Goal: Information Seeking & Learning: Learn about a topic

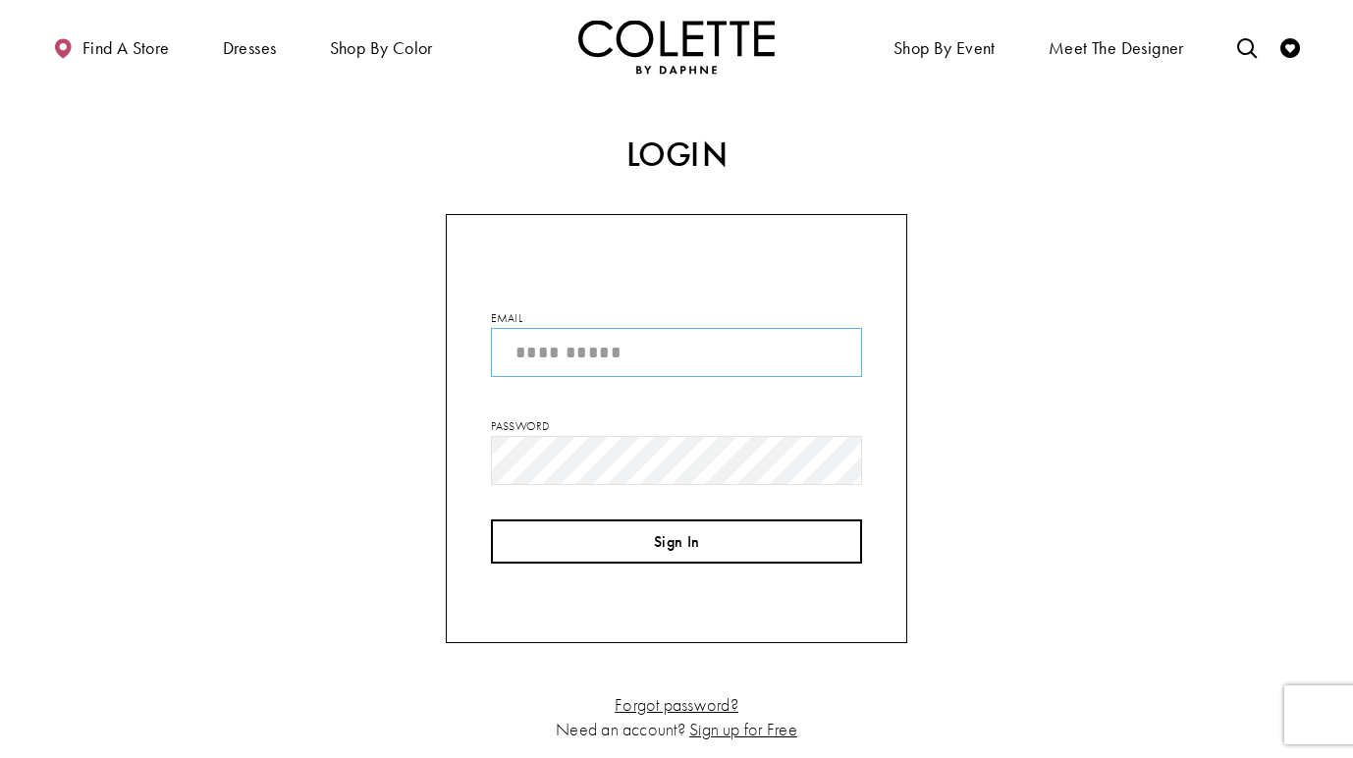
type input "**********"
click at [679, 548] on button "Sign In" at bounding box center [676, 541] width 371 height 44
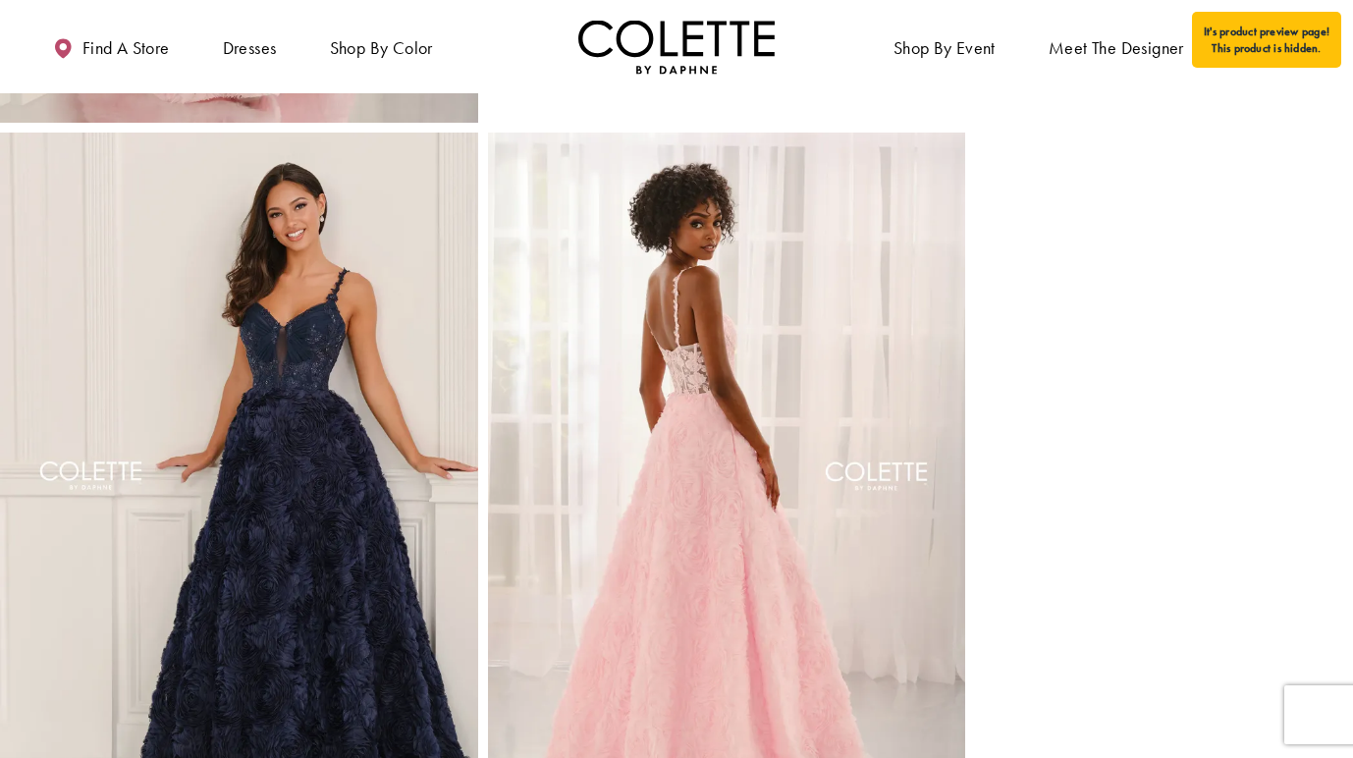
scroll to position [803, 0]
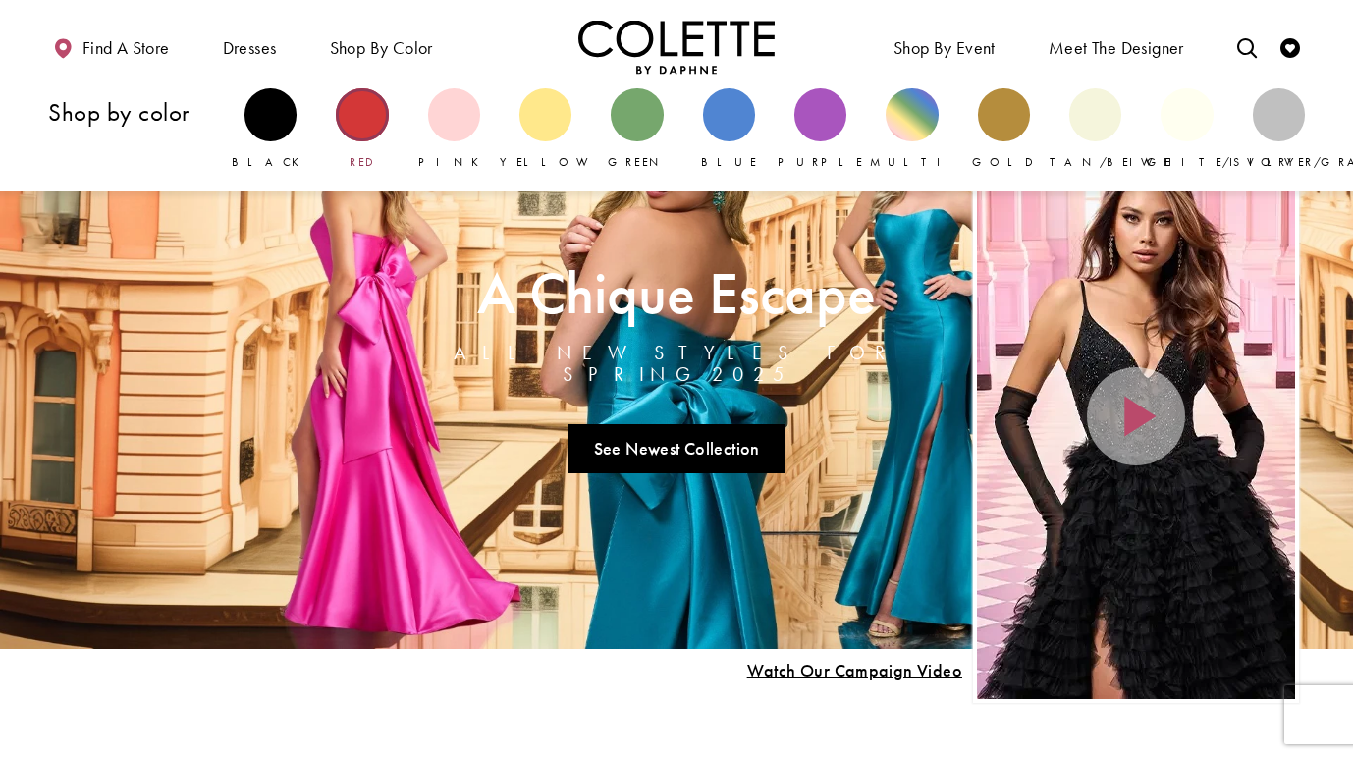
click at [366, 116] on div "Primary block" at bounding box center [362, 114] width 52 height 52
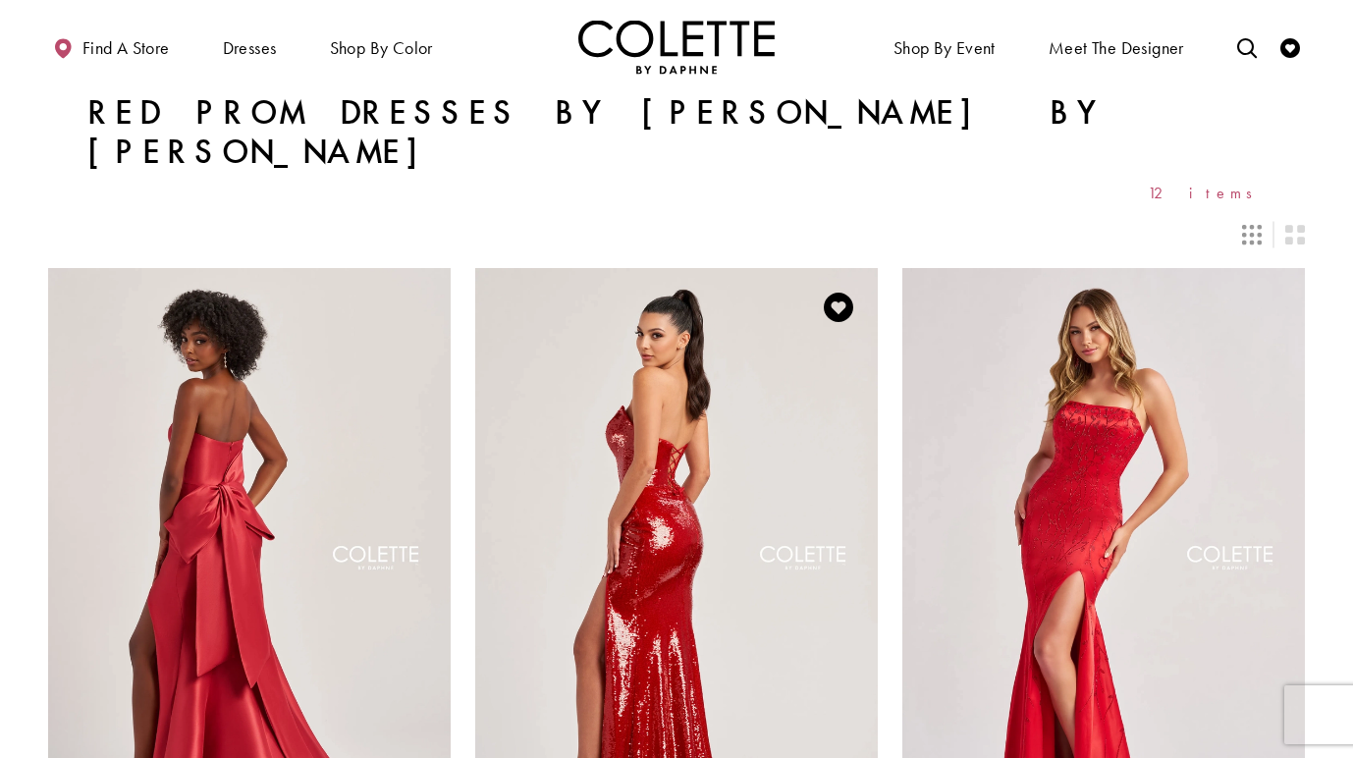
click at [619, 365] on img "Visit Colette by Daphne Style No. CL8300 Page" at bounding box center [676, 560] width 402 height 585
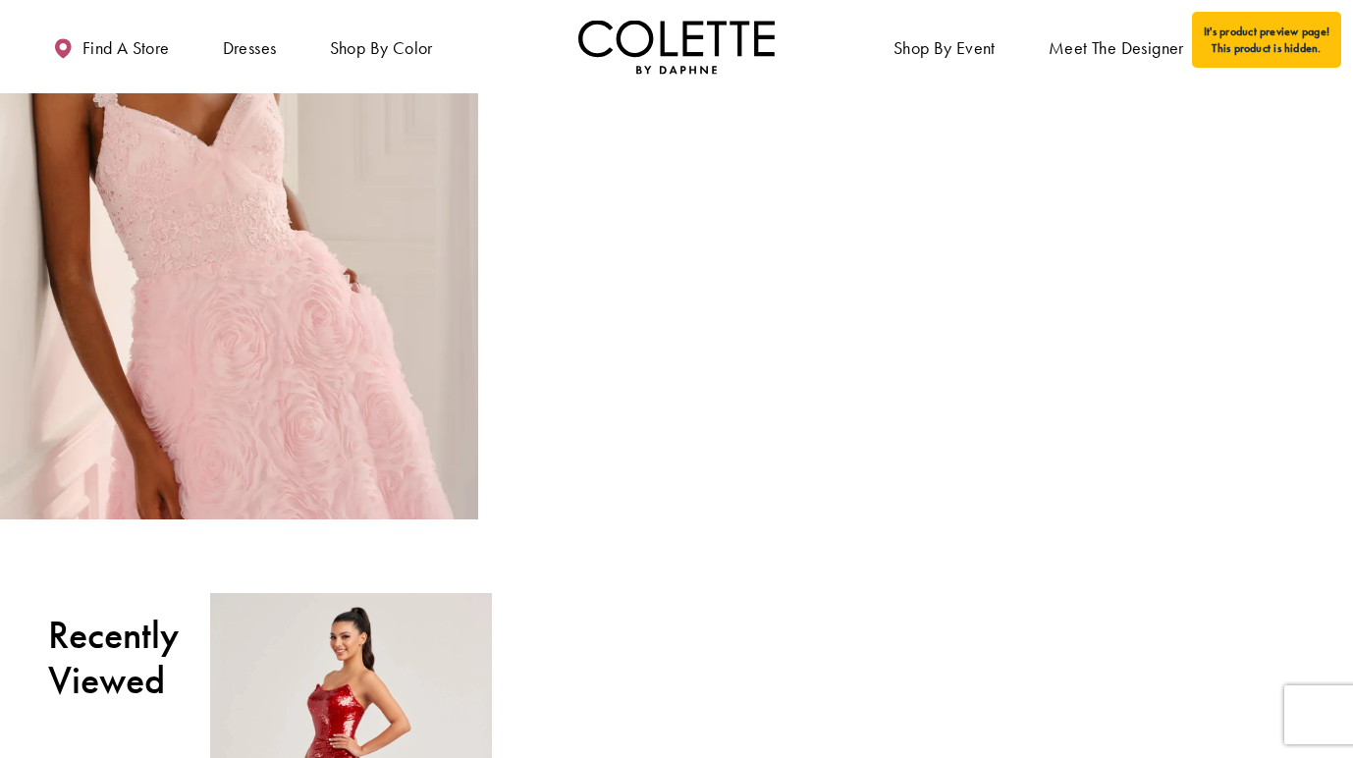
scroll to position [1491, 0]
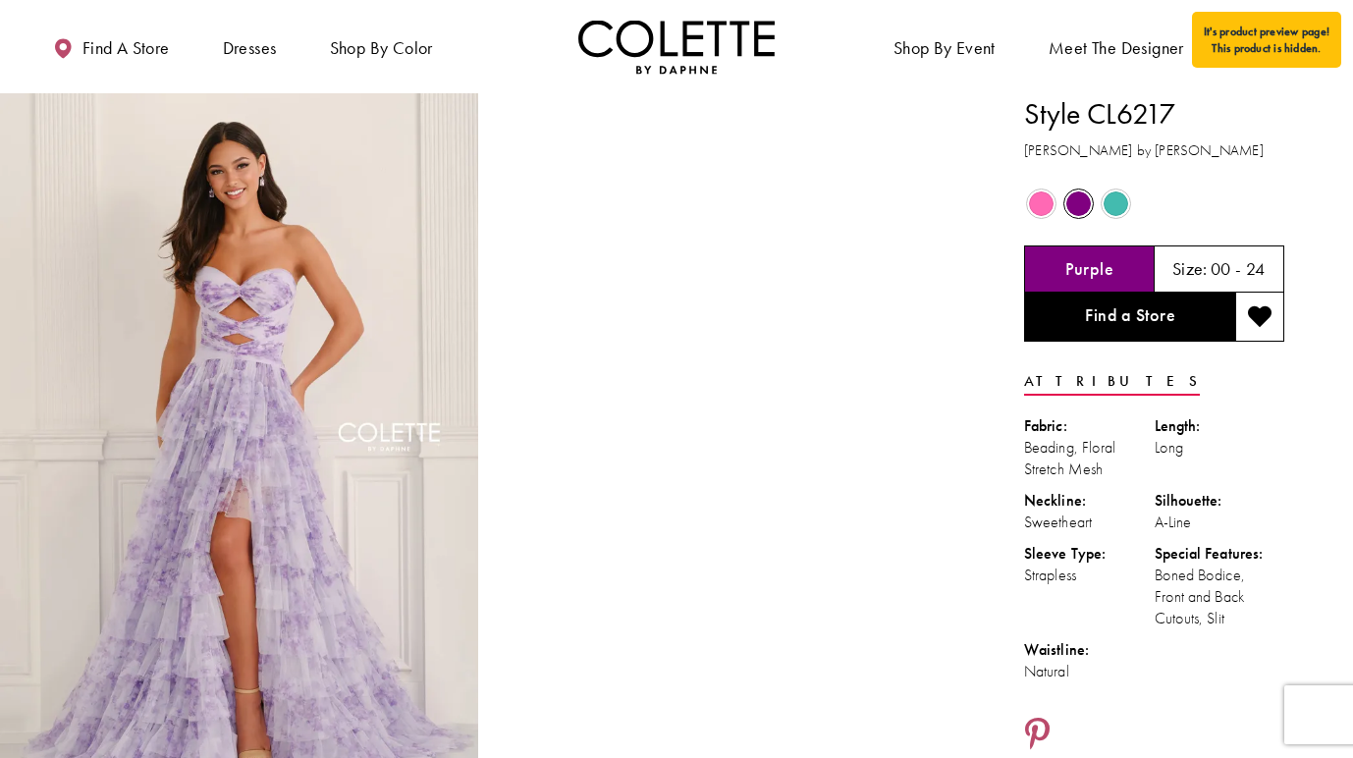
scroll to position [1, 0]
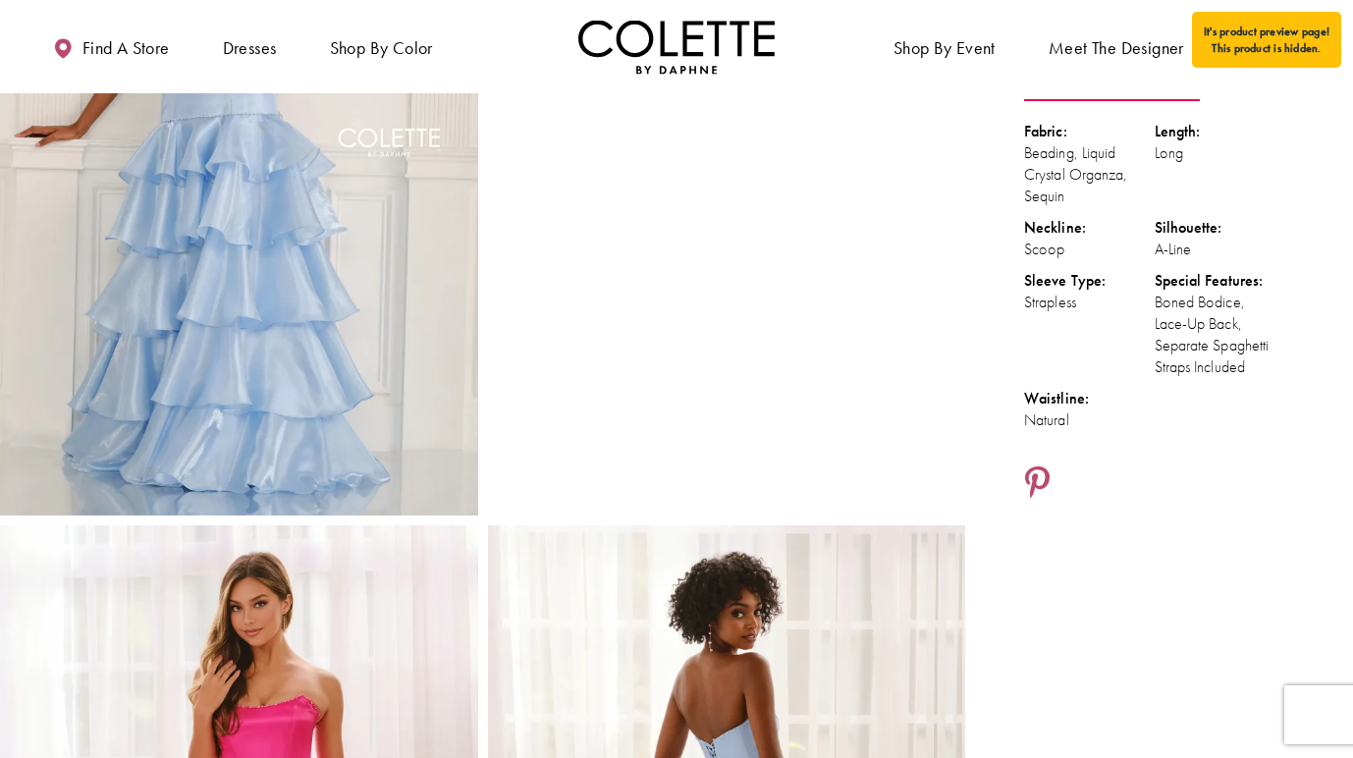
scroll to position [319, 0]
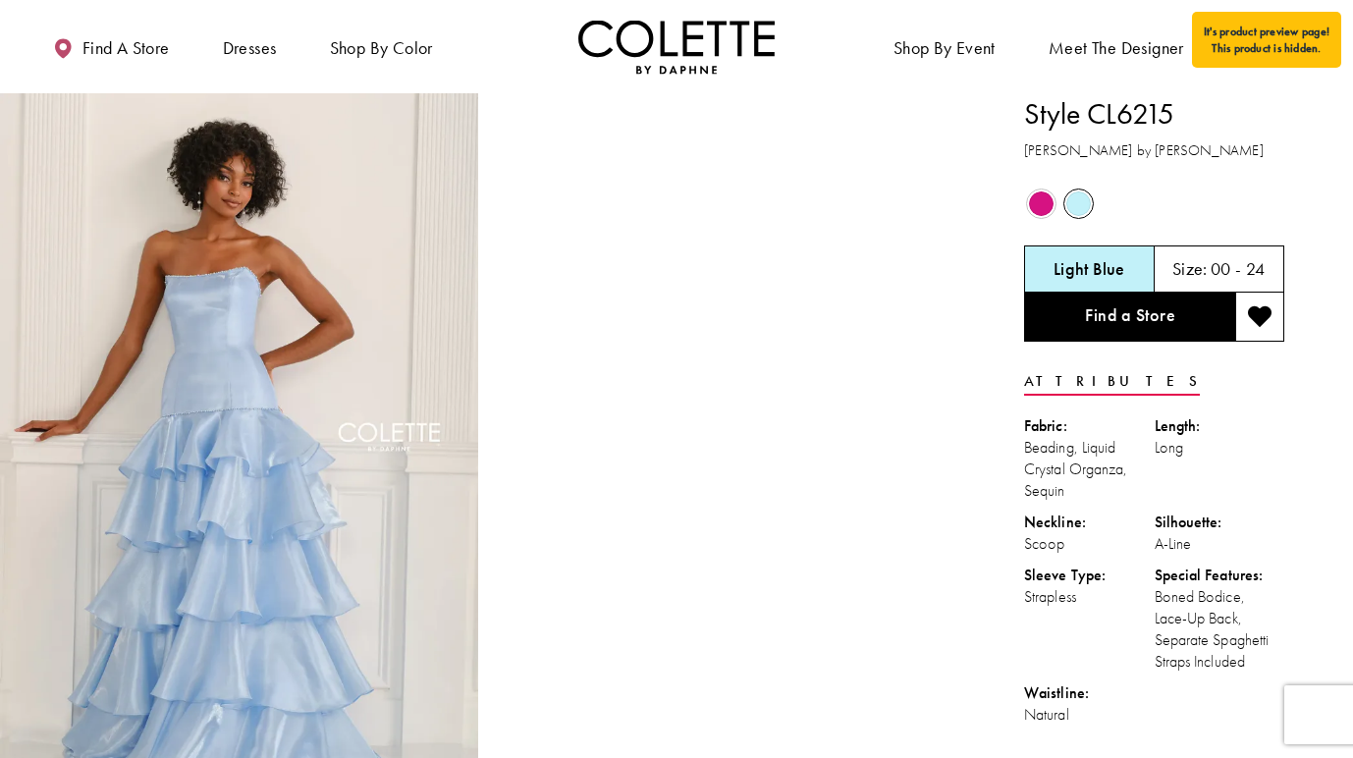
click at [922, 173] on video "Style CL6215 Colette by Daphne #1 autoplay loop mute video" at bounding box center [727, 212] width 478 height 239
